Goal: Complete application form

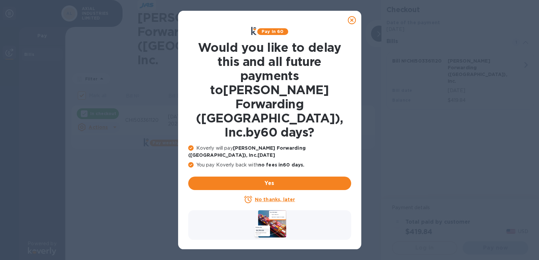
click at [353, 20] on icon at bounding box center [352, 20] width 8 height 8
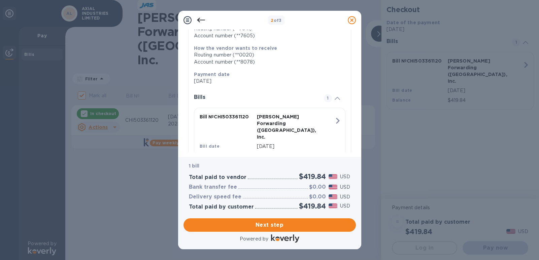
scroll to position [114, 0]
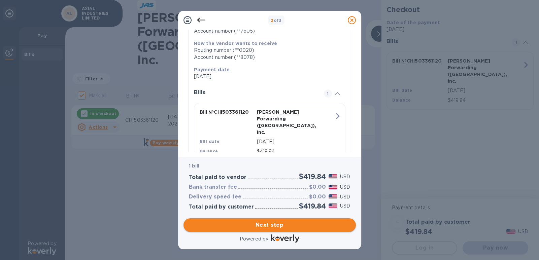
click at [264, 224] on span "Next step" at bounding box center [270, 225] width 162 height 8
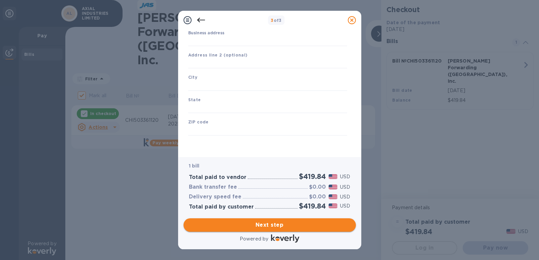
scroll to position [68, 0]
type input "[GEOGRAPHIC_DATA]"
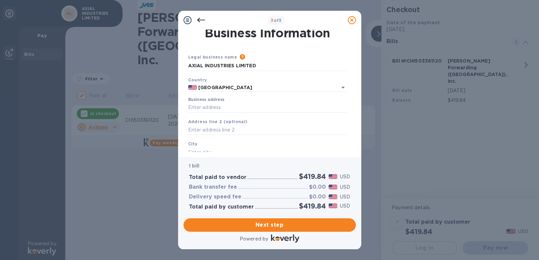
scroll to position [1, 0]
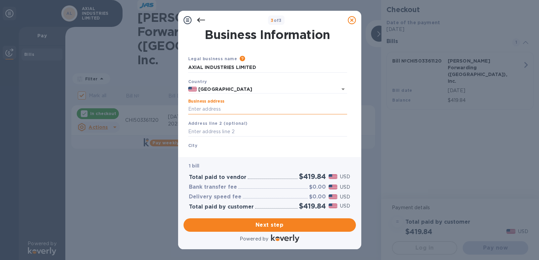
click at [224, 108] on input "Business address" at bounding box center [267, 109] width 159 height 10
type input "[STREET_ADDRESS]"
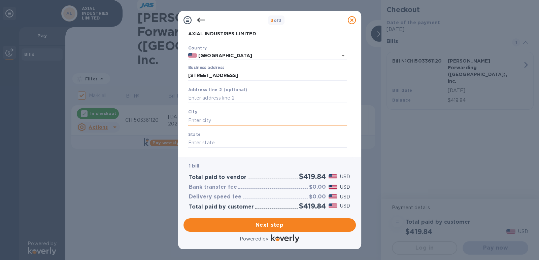
click at [207, 117] on input "text" at bounding box center [267, 120] width 159 height 10
type input "[US_STATE][GEOGRAPHIC_DATA]"
click at [215, 140] on input "text" at bounding box center [267, 143] width 159 height 10
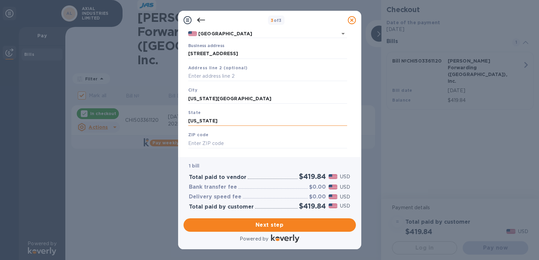
scroll to position [68, 0]
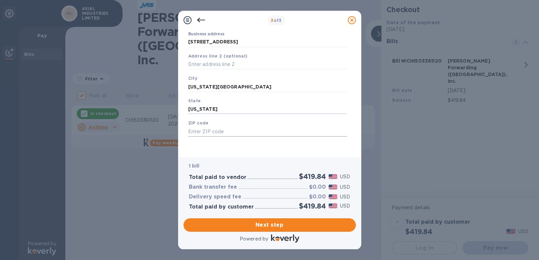
type input "[US_STATE]"
click at [222, 131] on input "text" at bounding box center [267, 132] width 159 height 10
type input "52353"
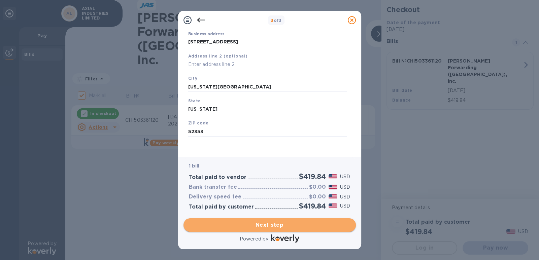
click at [274, 223] on span "Next step" at bounding box center [270, 225] width 162 height 8
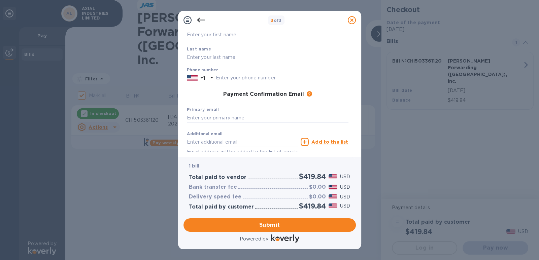
scroll to position [34, 0]
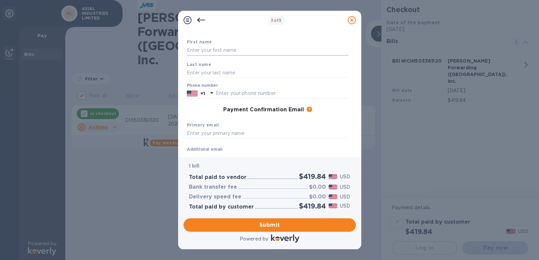
click at [239, 46] on input "text" at bounding box center [268, 50] width 162 height 10
type input "[PERSON_NAME]"
click at [242, 72] on input "text" at bounding box center [268, 73] width 162 height 10
type input "[PERSON_NAME]"
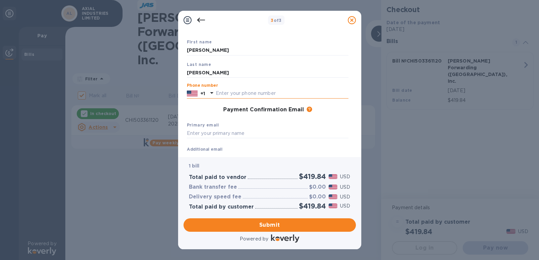
click at [253, 91] on input "text" at bounding box center [282, 94] width 133 height 10
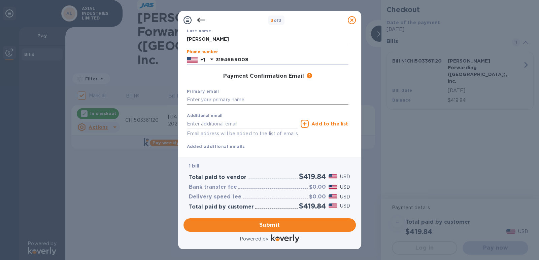
type input "3194669008"
click at [252, 98] on input "text" at bounding box center [268, 100] width 162 height 10
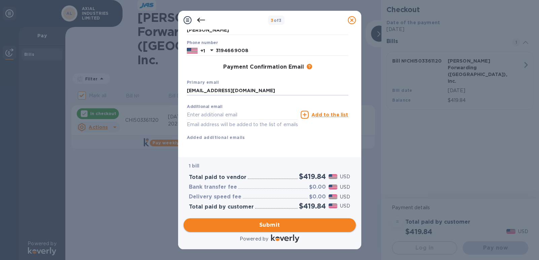
type input "[EMAIL_ADDRESS][DOMAIN_NAME]"
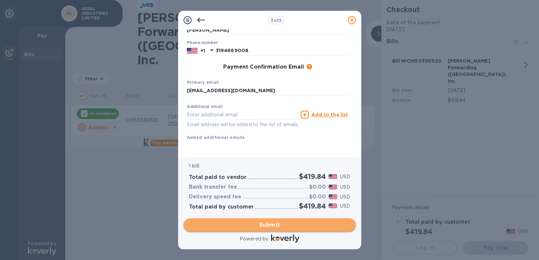
click at [267, 223] on span "Submit" at bounding box center [270, 225] width 162 height 8
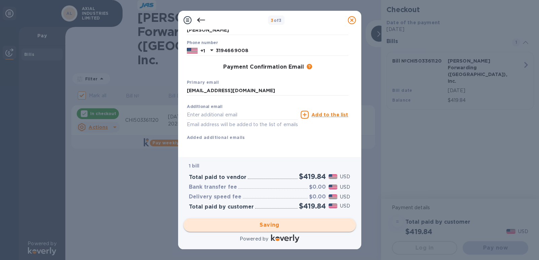
checkbox input "false"
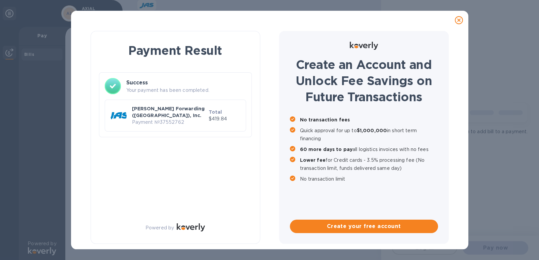
scroll to position [0, 0]
